Goal: Transaction & Acquisition: Purchase product/service

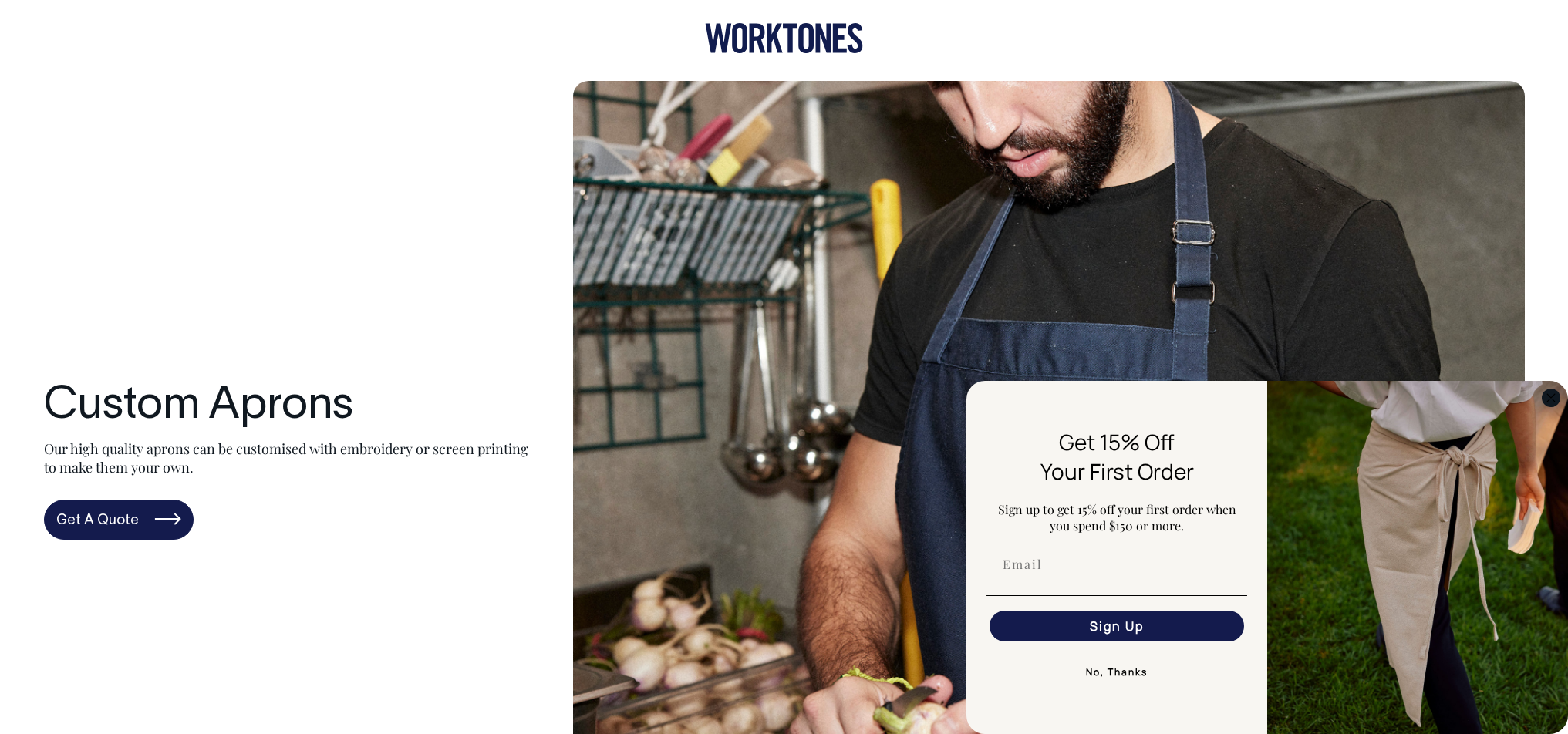
click at [1546, 392] on circle "Close dialog" at bounding box center [1552, 398] width 18 height 18
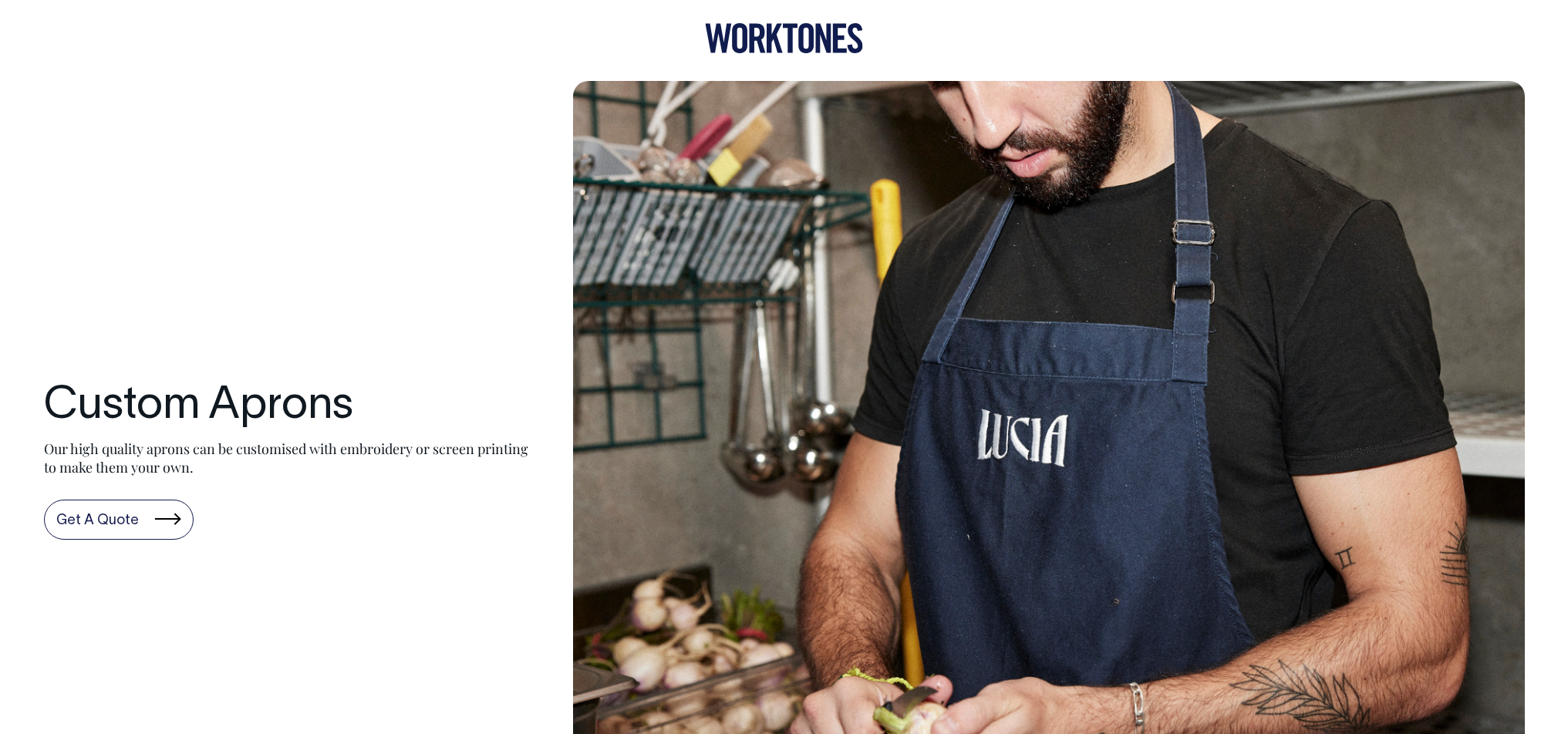
click at [108, 520] on link "Get A Quote" at bounding box center [118, 520] width 149 height 40
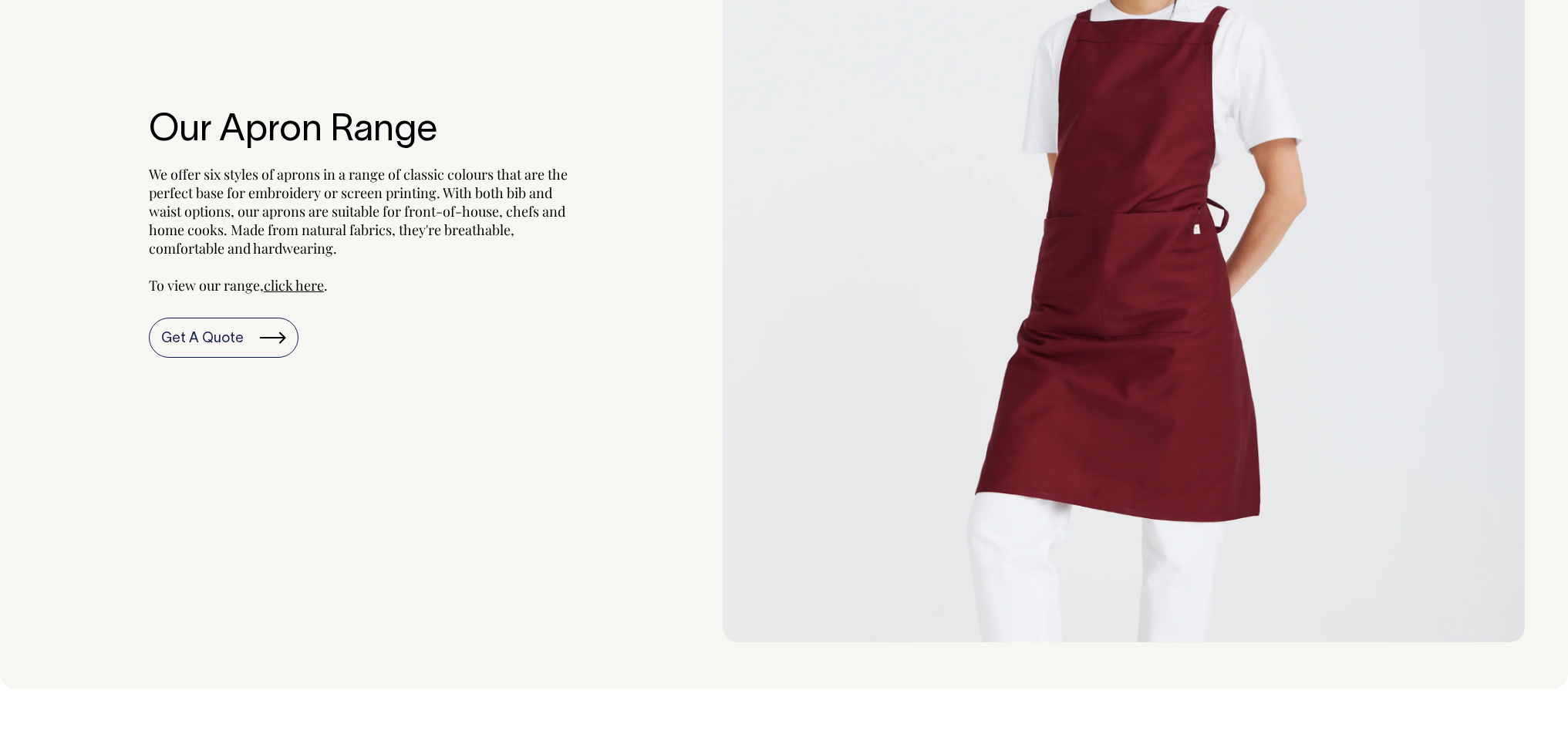
scroll to position [1984, 0]
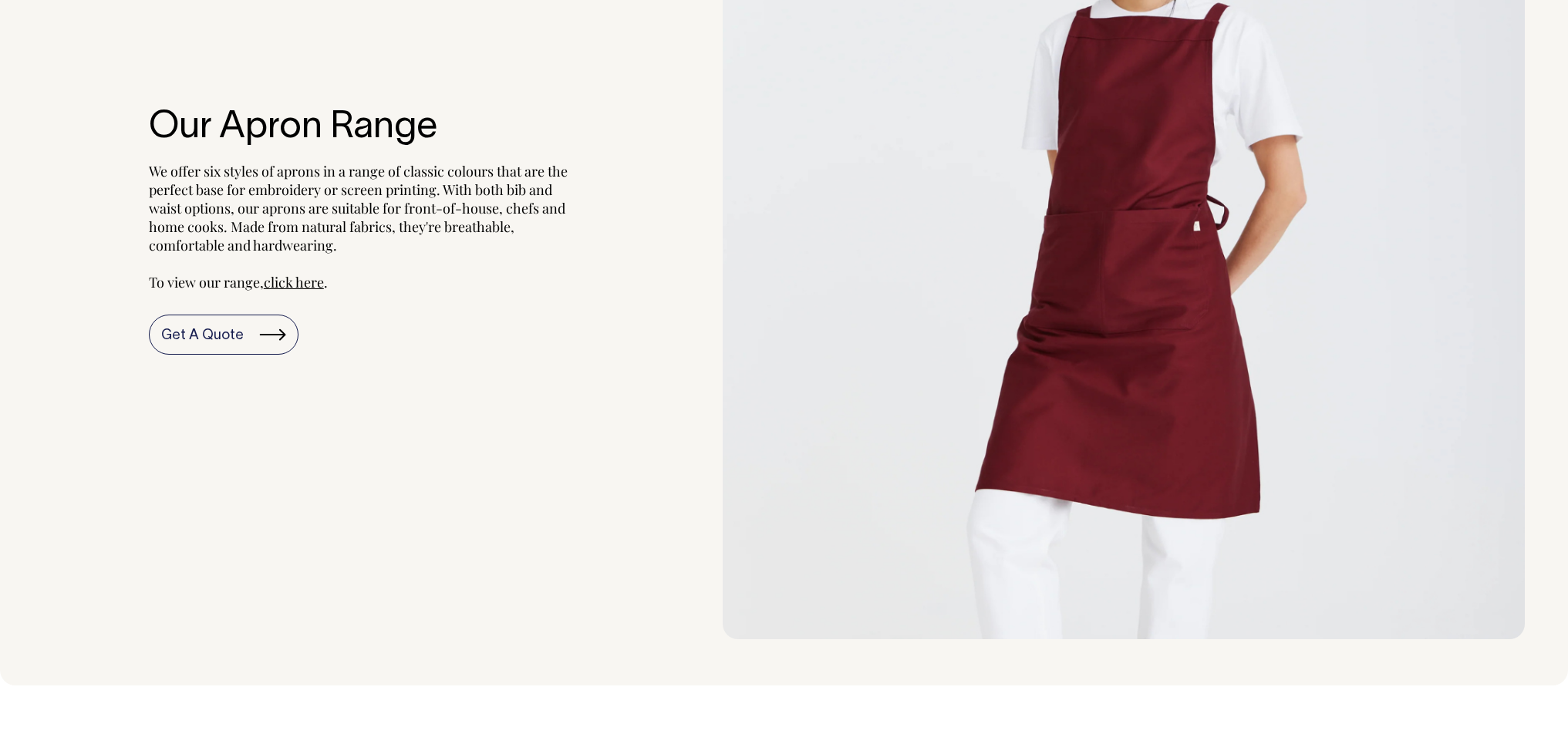
click at [1170, 341] on img at bounding box center [1124, 224] width 801 height 832
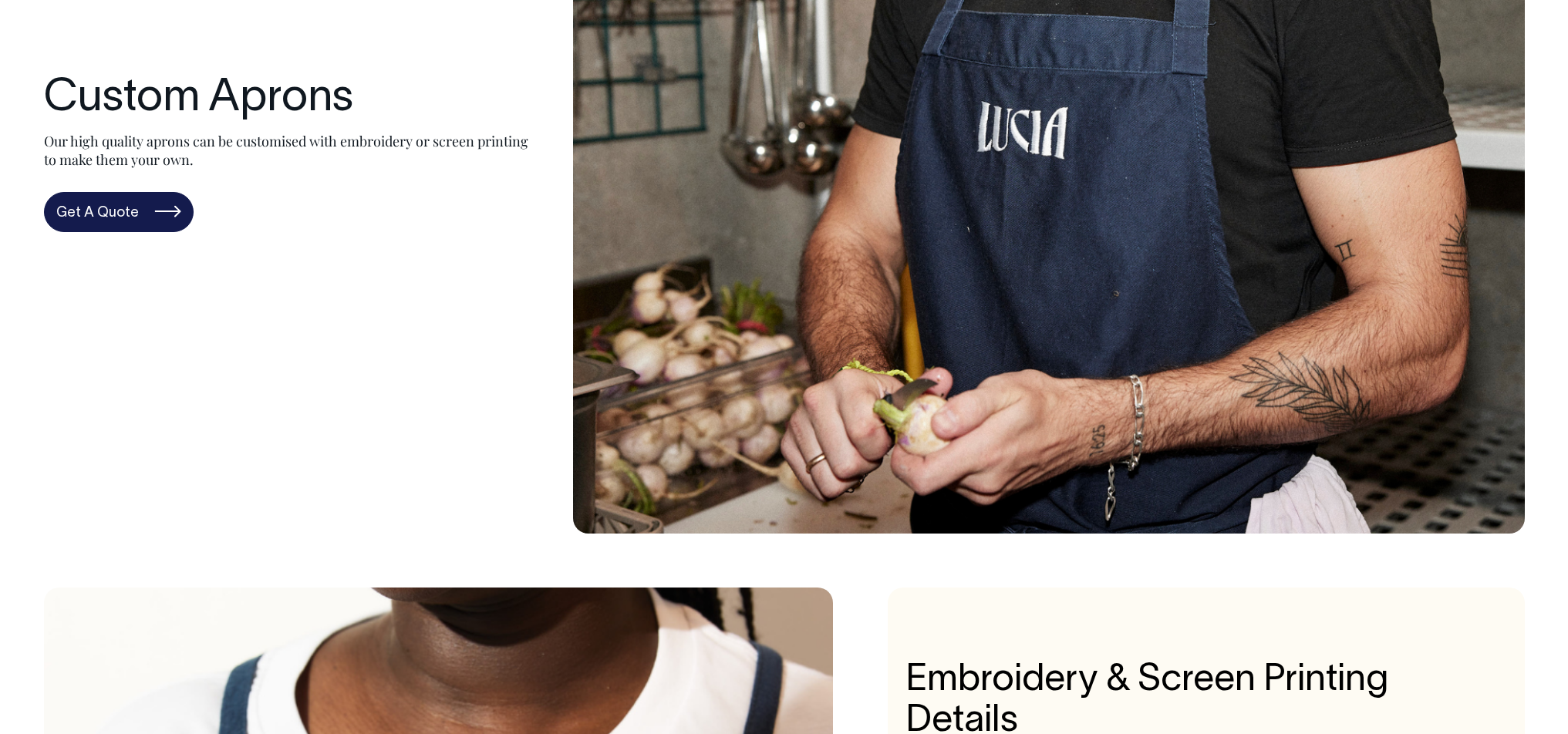
scroll to position [0, 0]
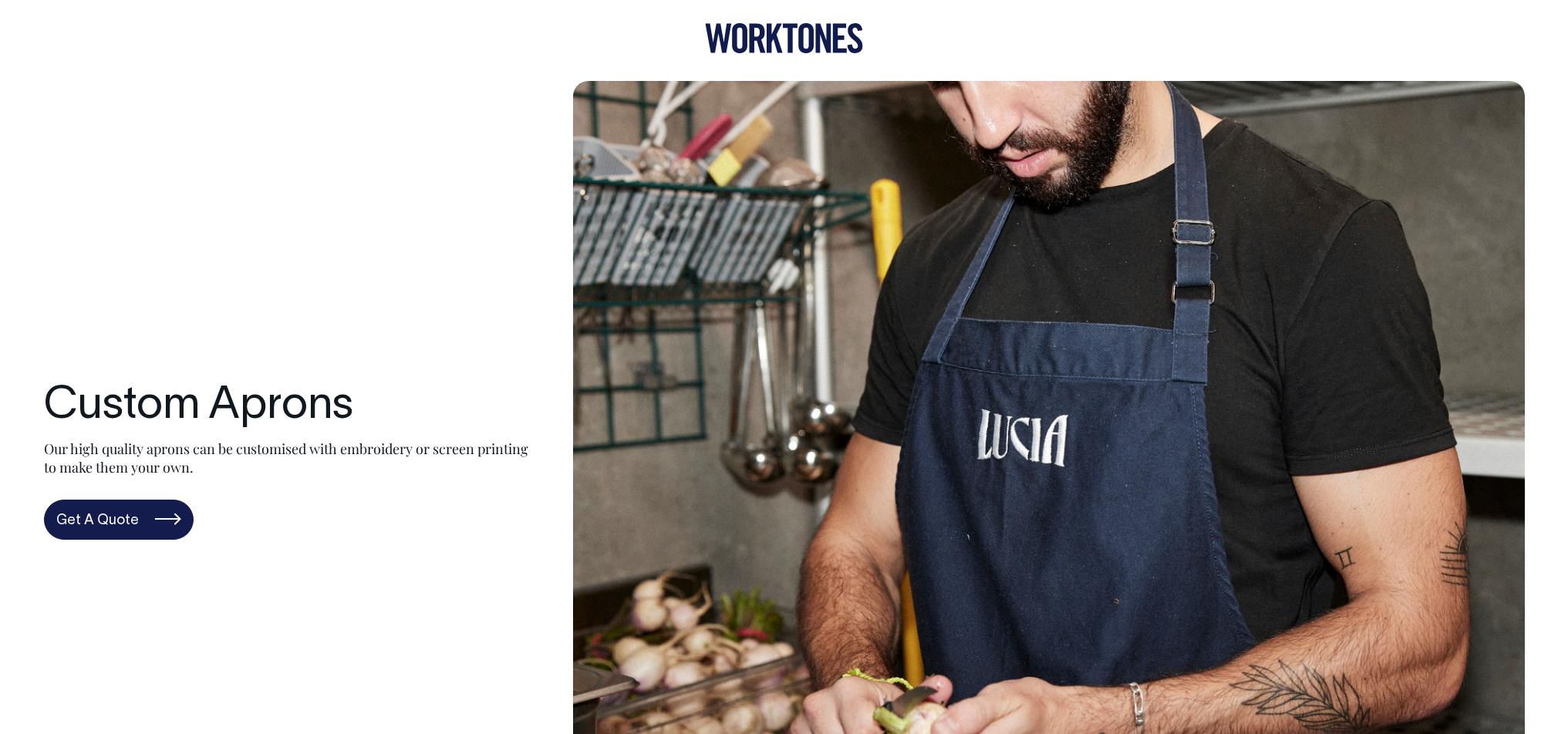
click at [801, 53] on link at bounding box center [784, 49] width 158 height 13
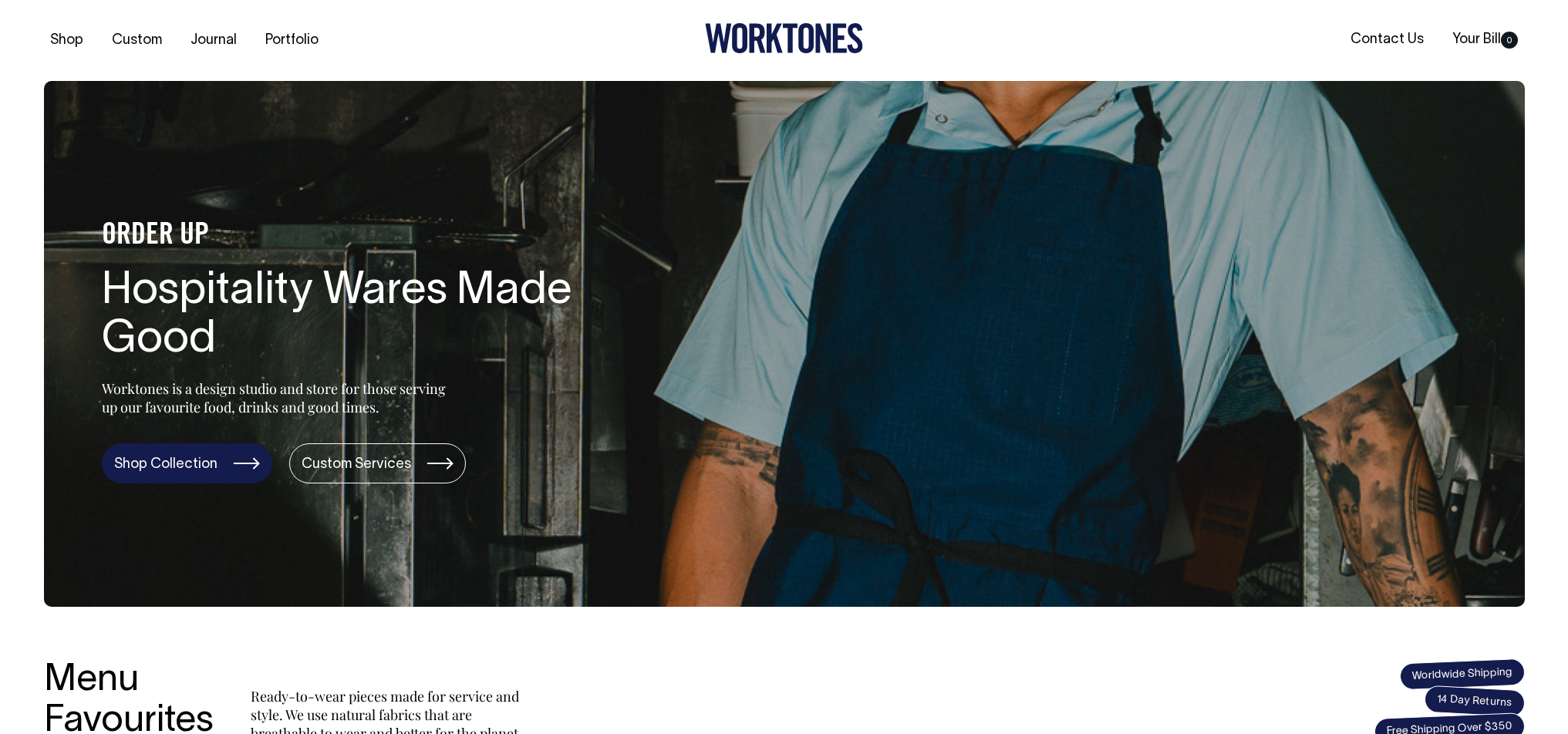
click at [200, 453] on link "Shop Collection" at bounding box center [187, 463] width 171 height 40
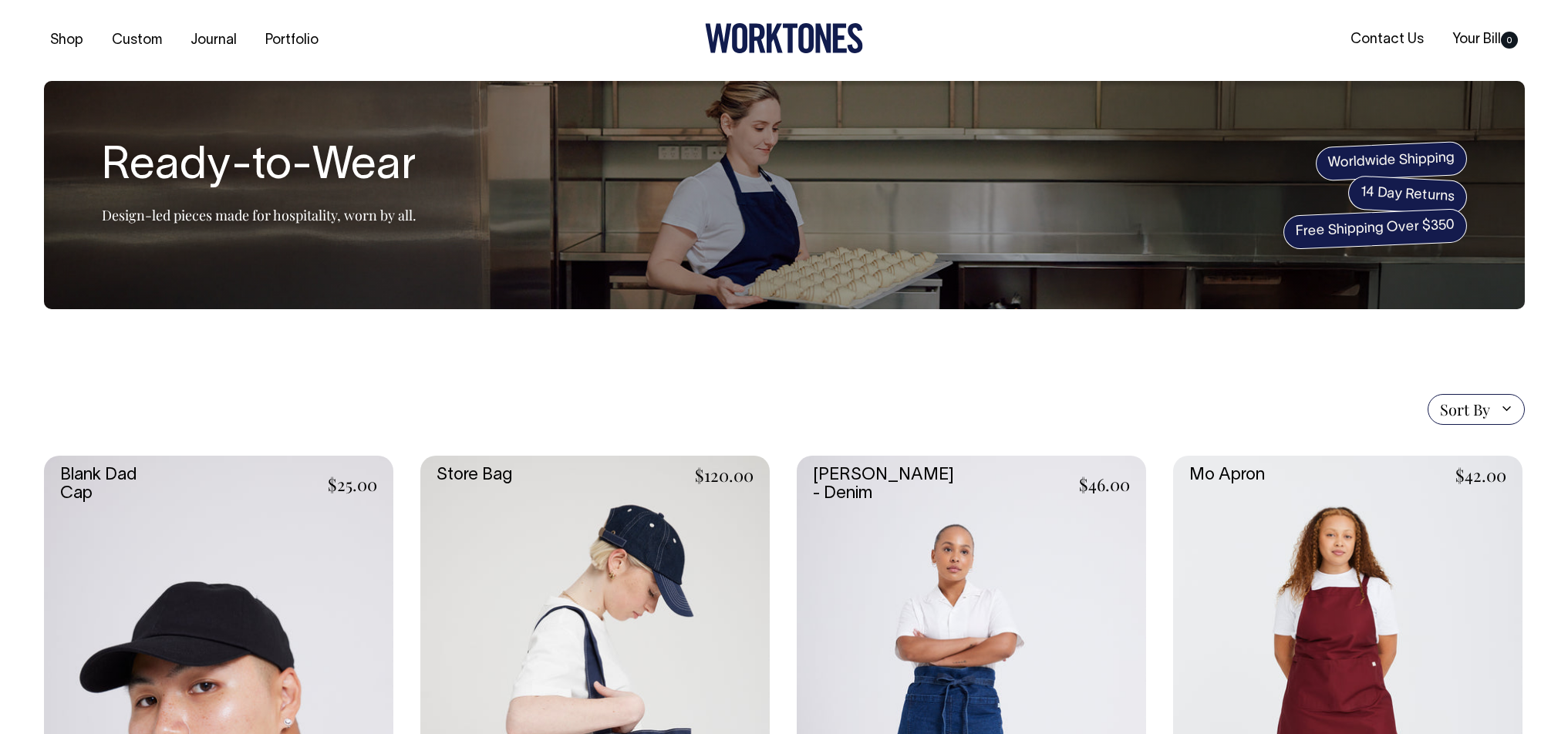
scroll to position [340, 0]
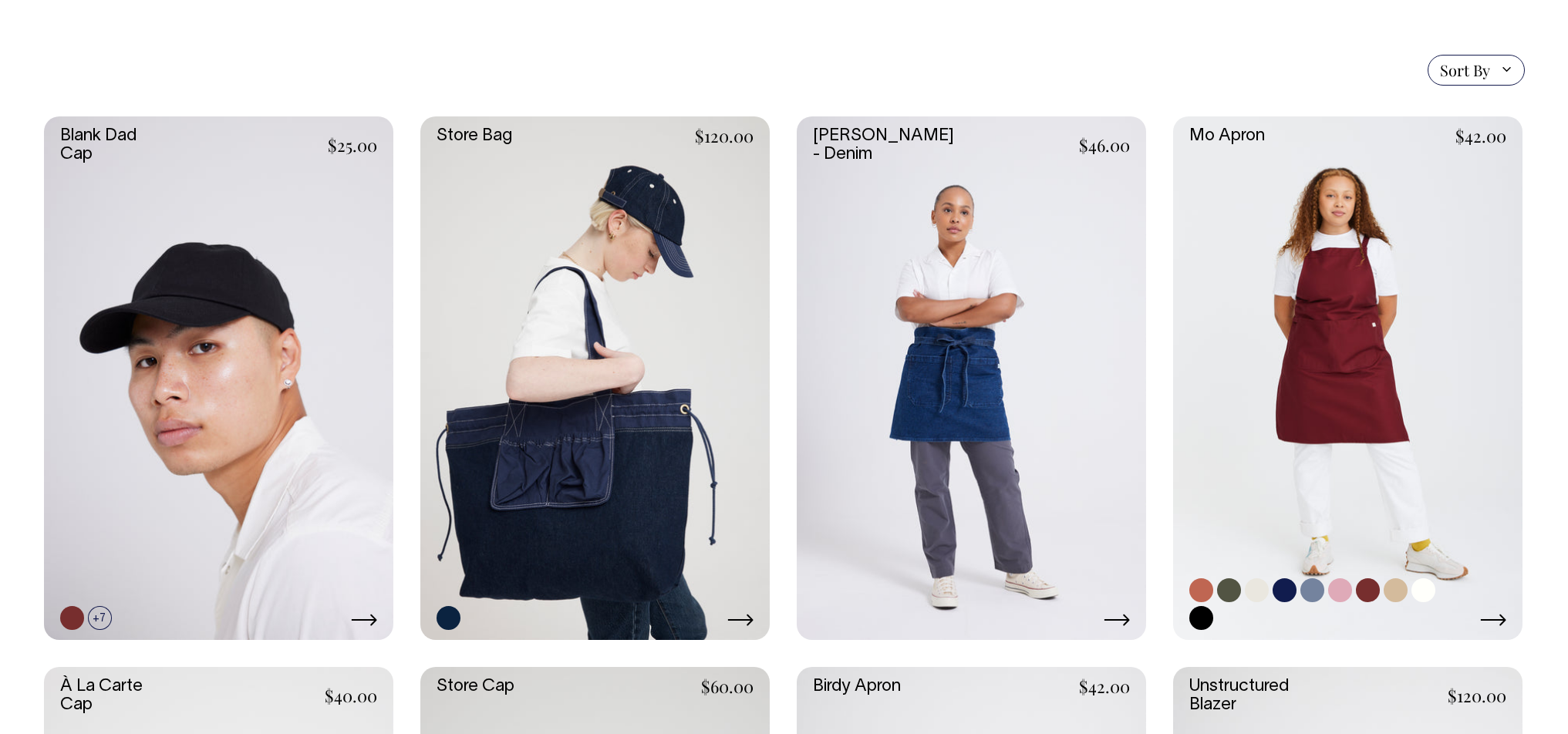
click at [1207, 617] on link at bounding box center [1201, 618] width 24 height 24
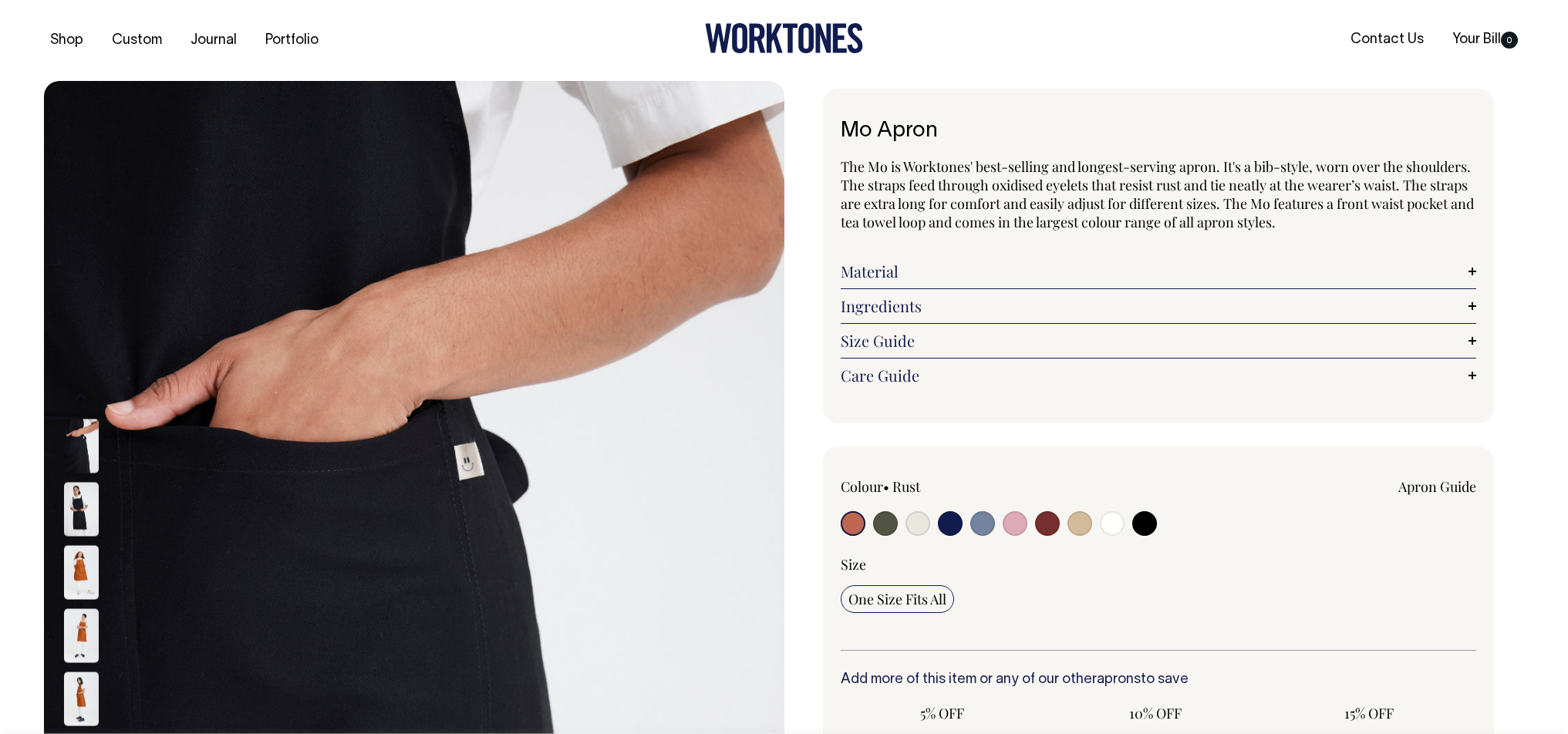
radio input "true"
select select "Black"
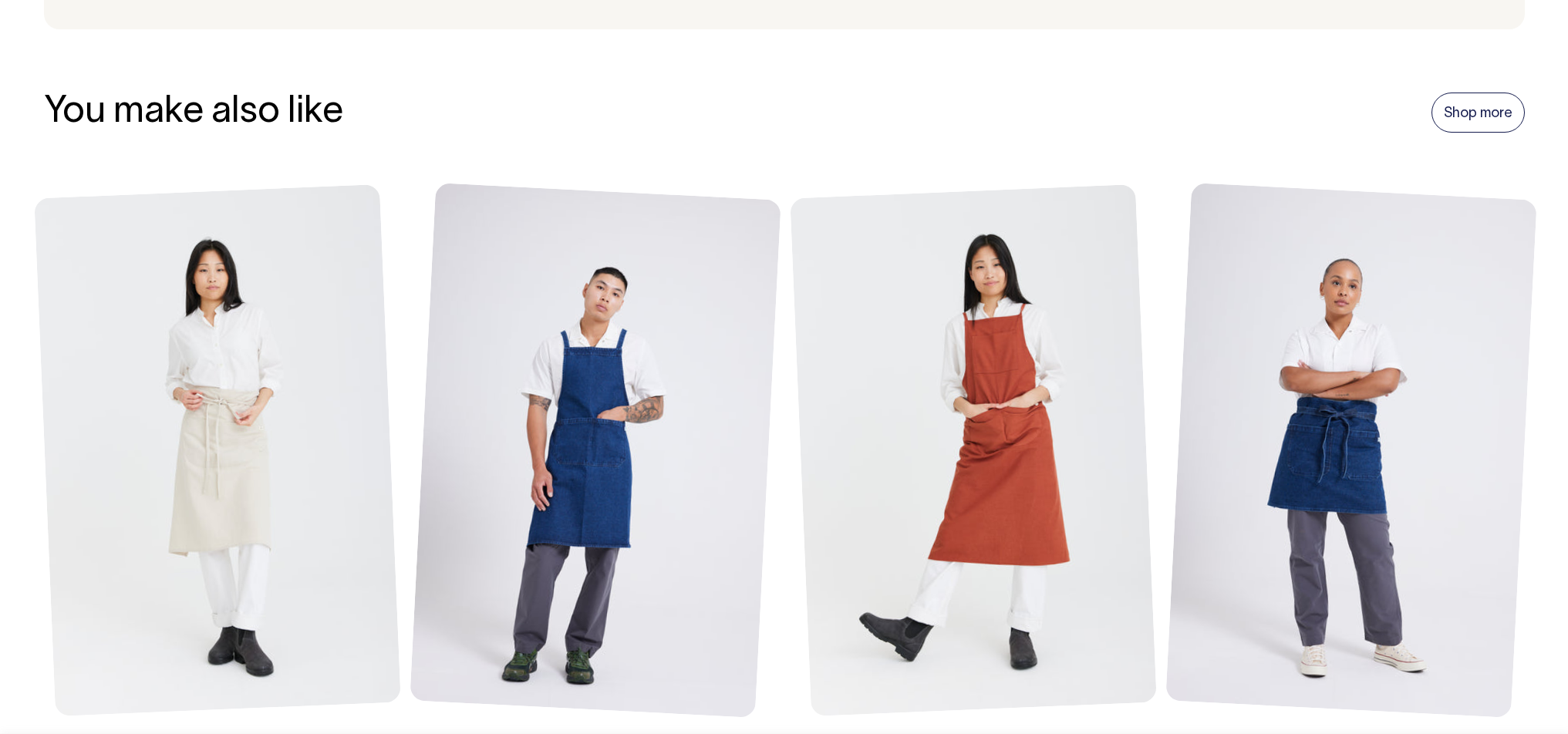
scroll to position [1796, 0]
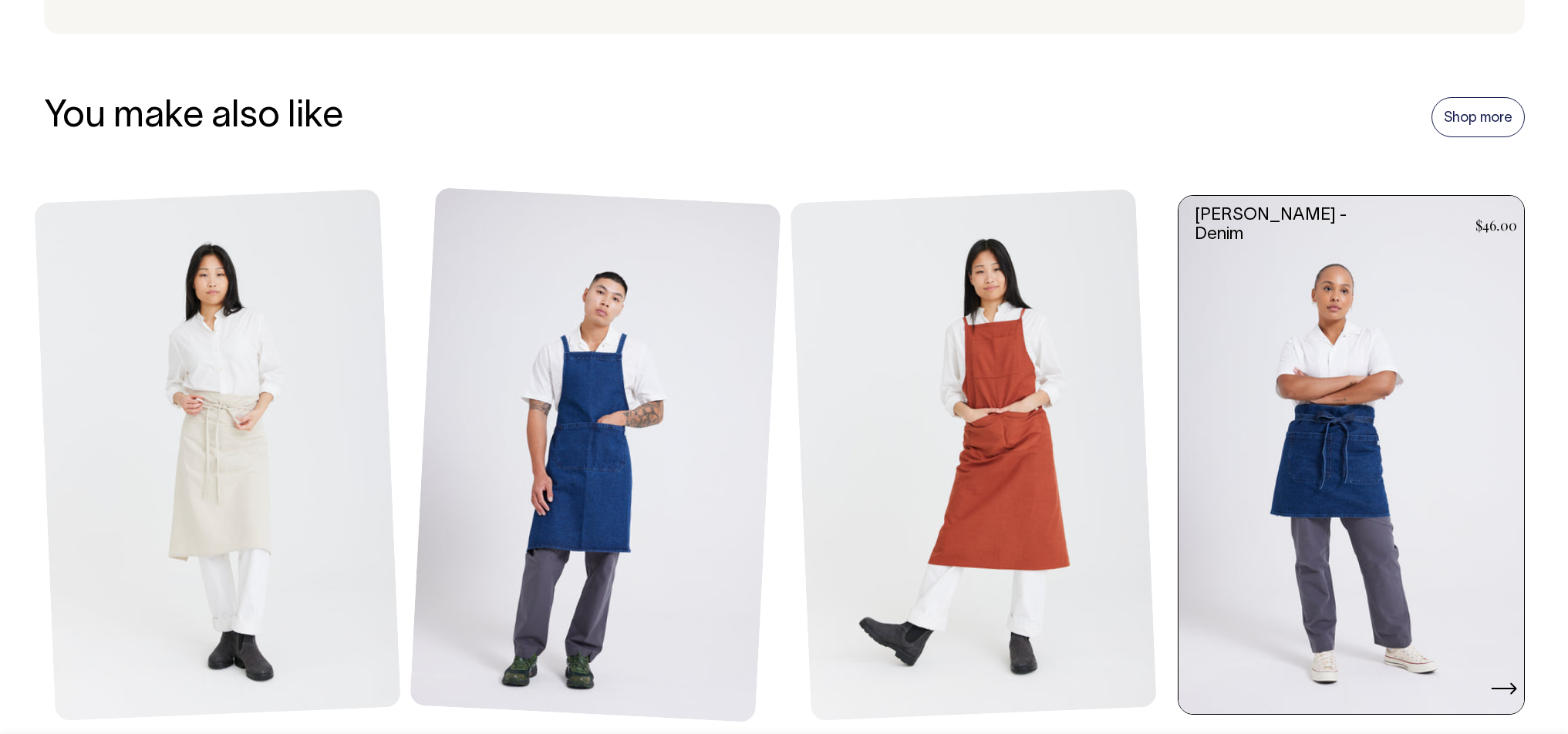
click at [1507, 693] on icon at bounding box center [1504, 689] width 27 height 13
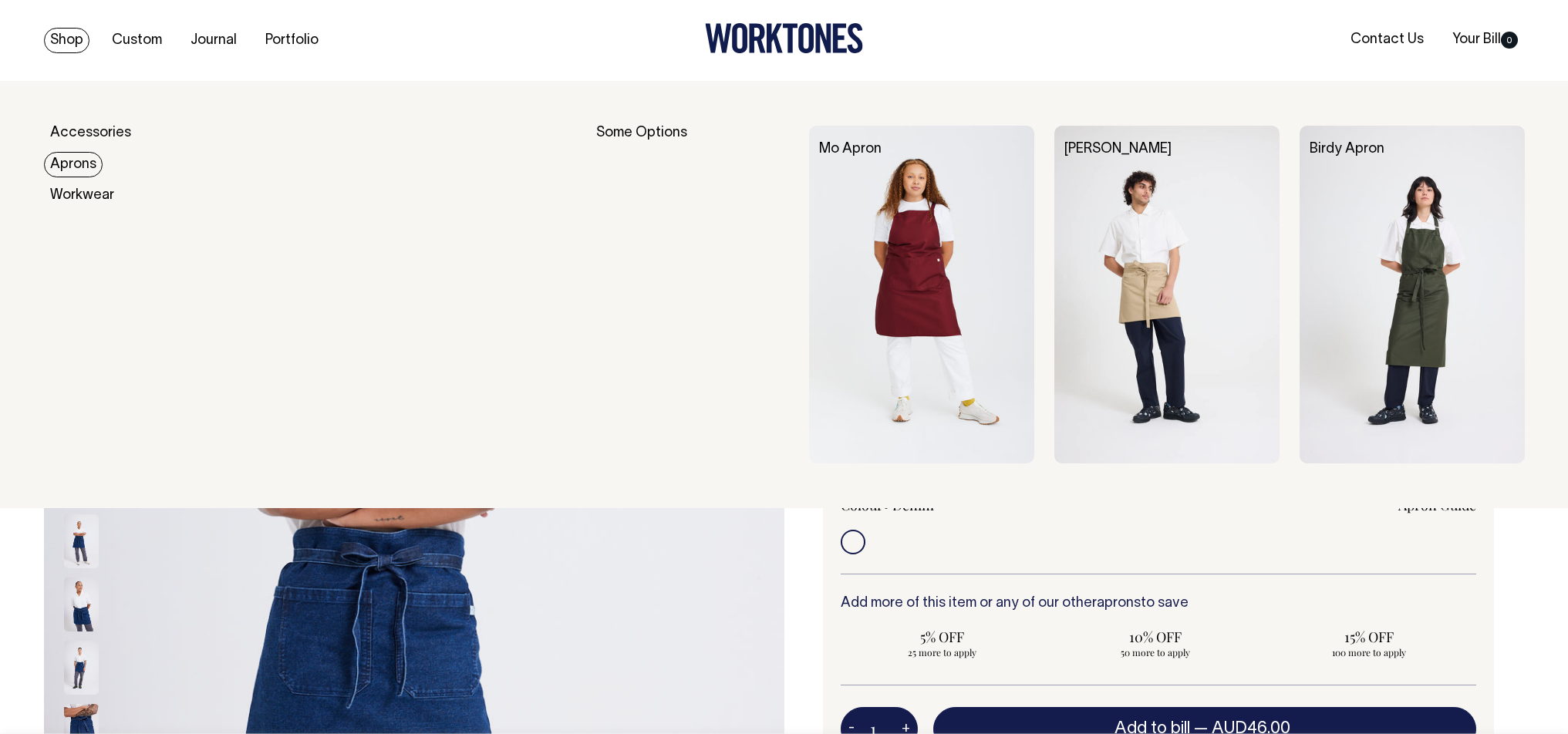
click at [95, 161] on link "Aprons" at bounding box center [73, 164] width 59 height 26
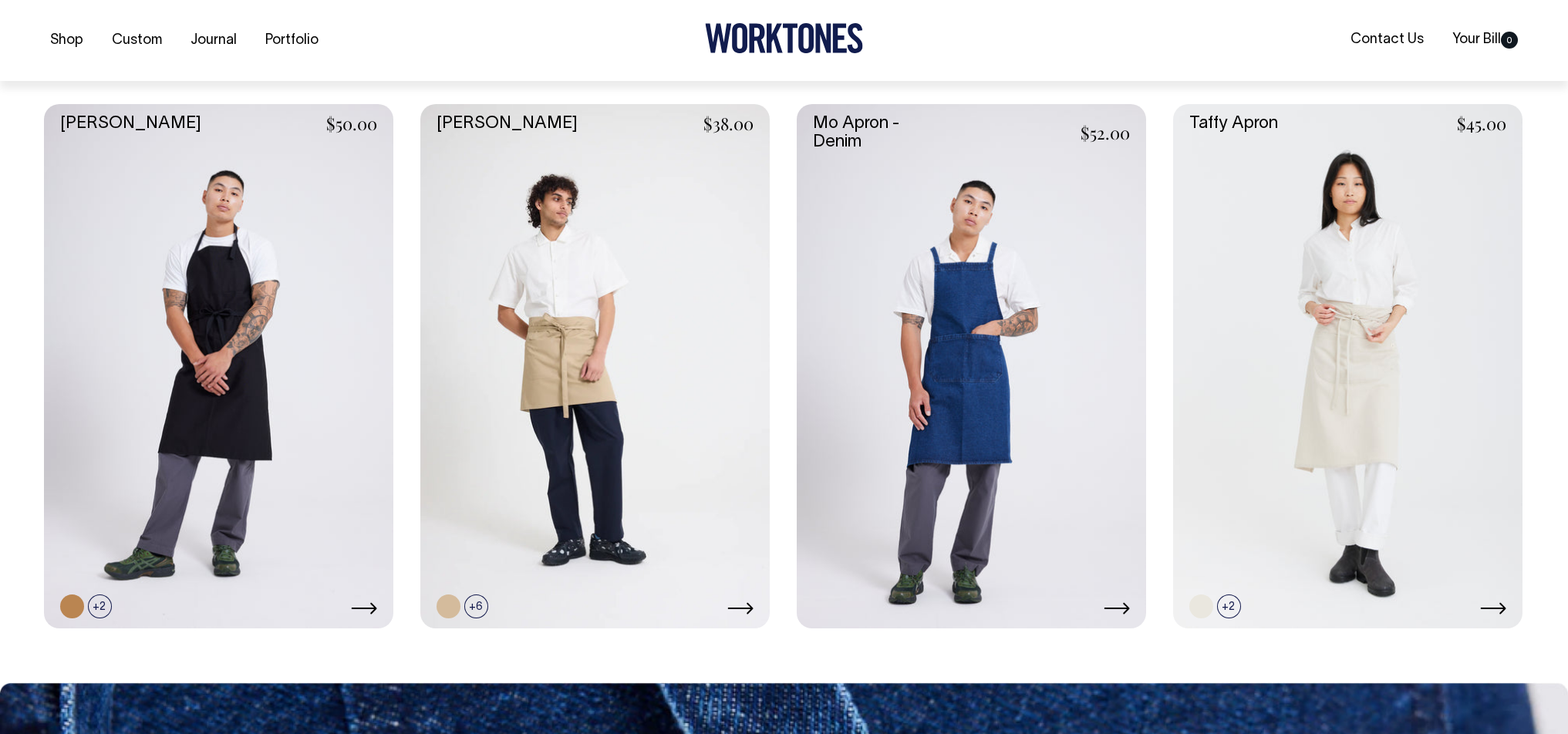
scroll to position [965, 0]
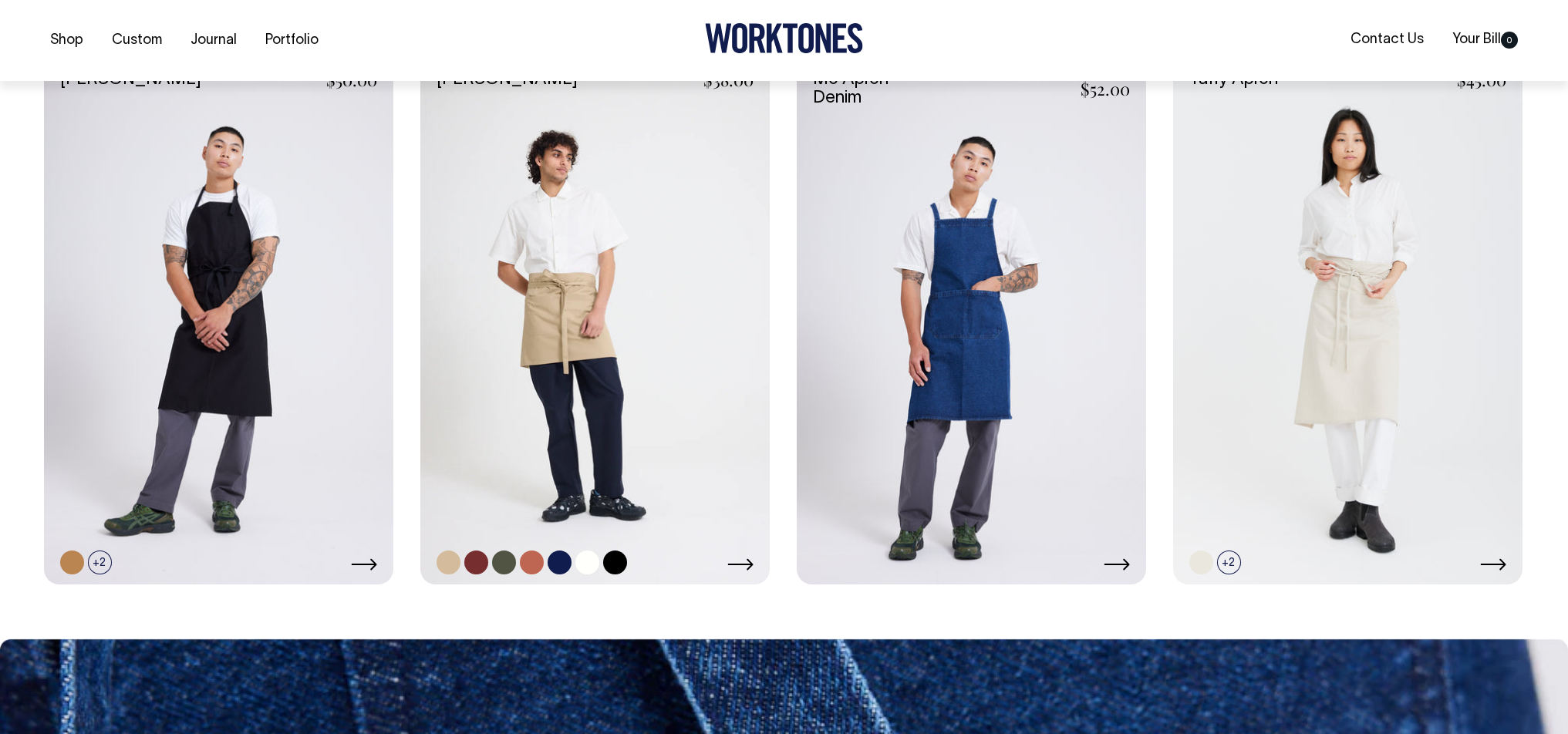
click at [613, 567] on link at bounding box center [615, 563] width 24 height 24
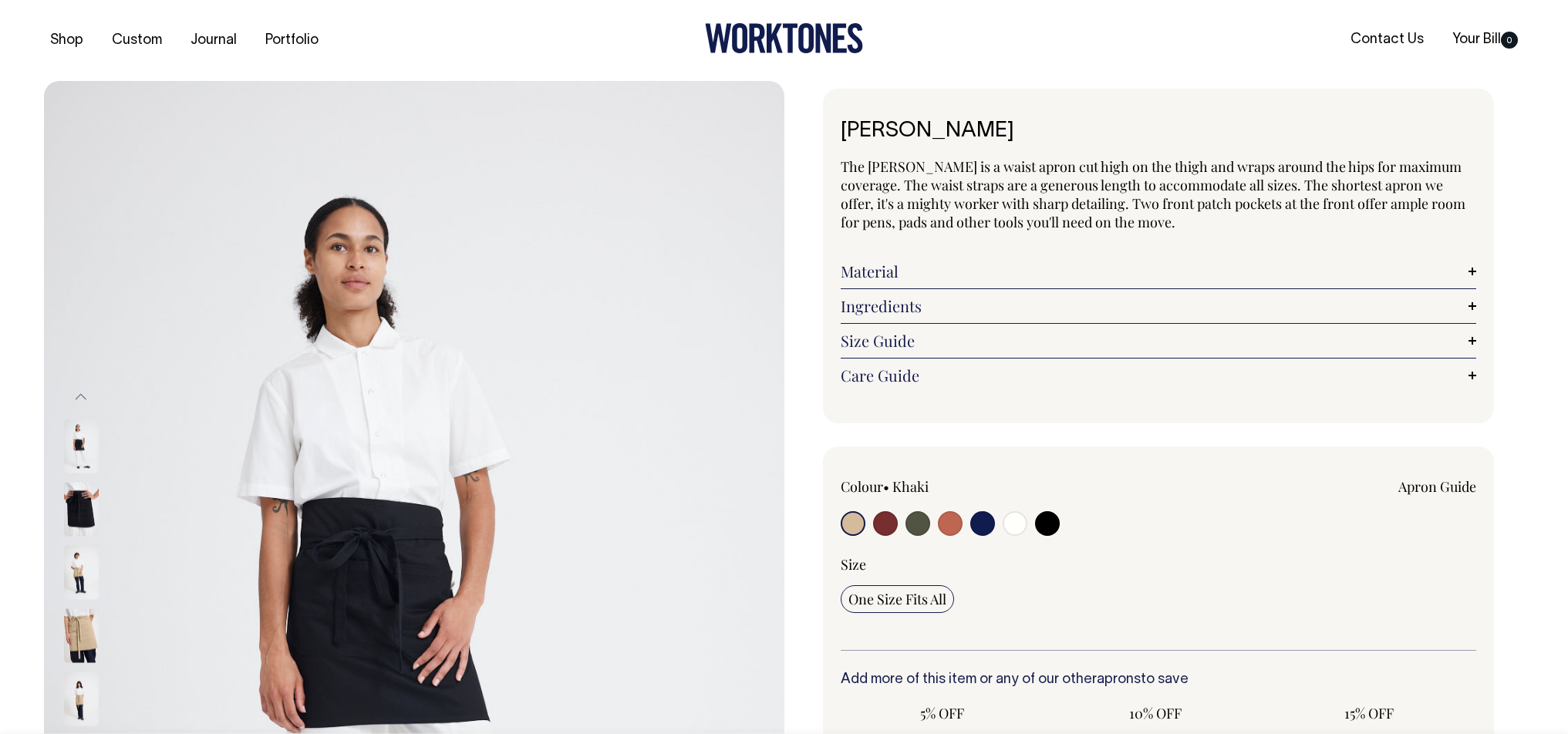
radio input "true"
select select "Black"
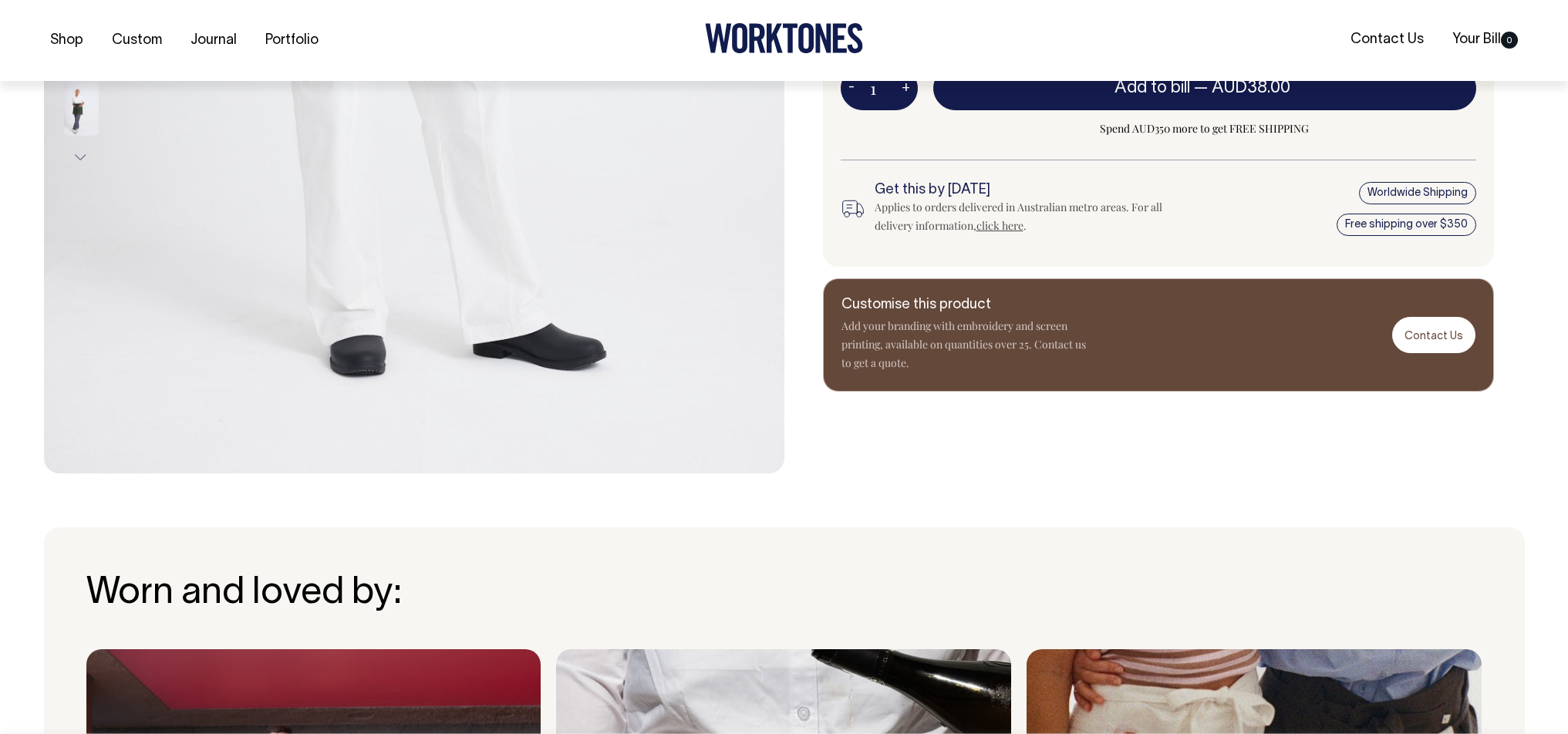
scroll to position [726, 0]
